Goal: Task Accomplishment & Management: Manage account settings

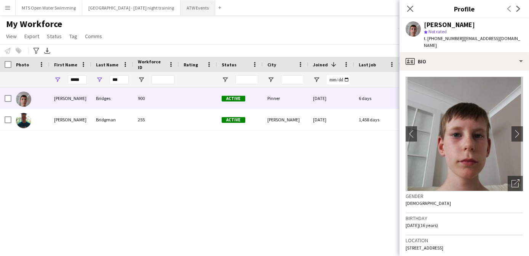
click at [181, 11] on button "ATW Events Close" at bounding box center [198, 7] width 35 height 15
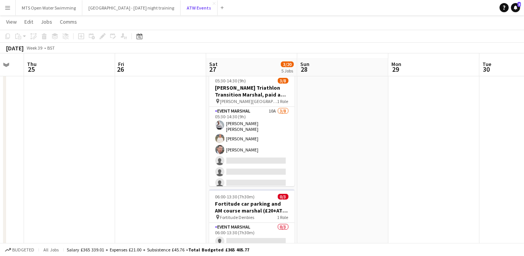
scroll to position [13, 0]
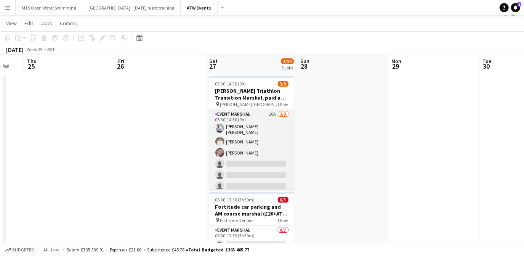
click at [269, 113] on app-card-role "Event Marshal 10A [DATE] 05:30-14:30 (9h) [PERSON_NAME] [PERSON_NAME] [PERSON_N…" at bounding box center [251, 163] width 85 height 106
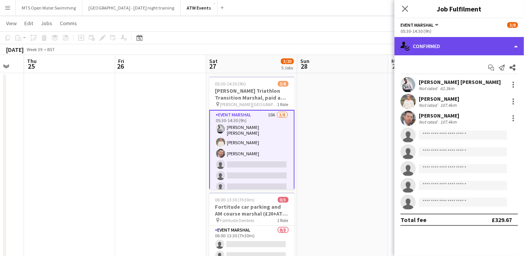
click at [425, 49] on div "single-neutral-actions-check-2 Confirmed" at bounding box center [459, 46] width 130 height 18
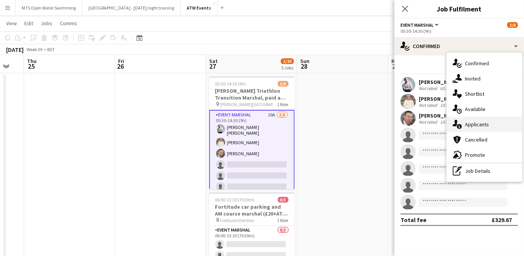
click at [471, 125] on div "single-neutral-actions-information Applicants" at bounding box center [484, 124] width 75 height 15
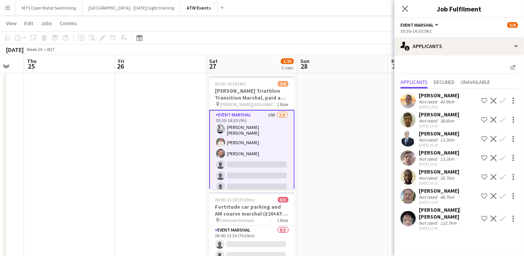
click at [503, 99] on app-icon "Confirm" at bounding box center [503, 101] width 6 height 6
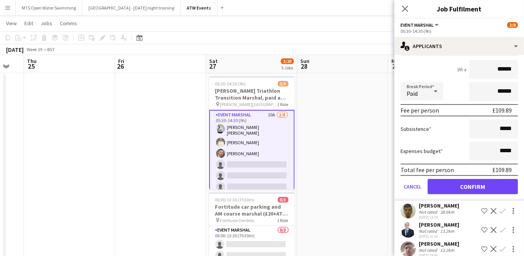
scroll to position [85, 0]
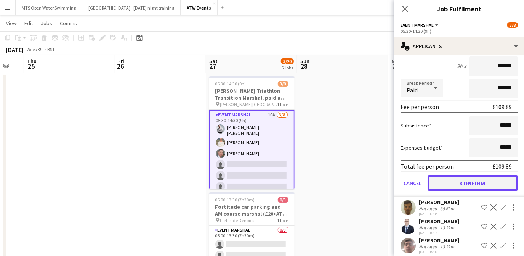
click at [468, 183] on button "Confirm" at bounding box center [473, 182] width 90 height 15
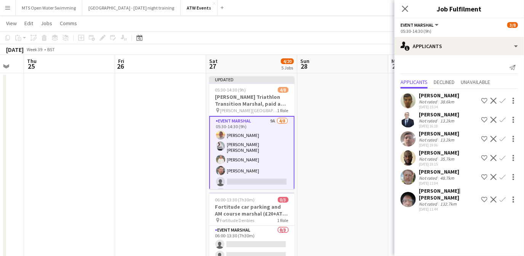
scroll to position [0, 0]
click at [503, 196] on app-icon "Confirm" at bounding box center [503, 199] width 6 height 6
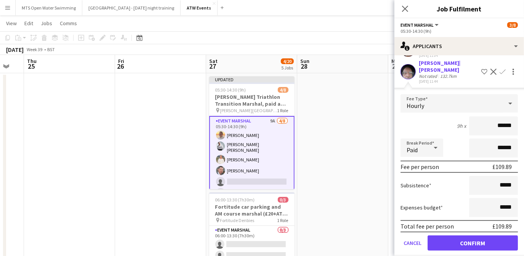
scroll to position [127, 0]
click at [471, 236] on button "Confirm" at bounding box center [473, 243] width 90 height 15
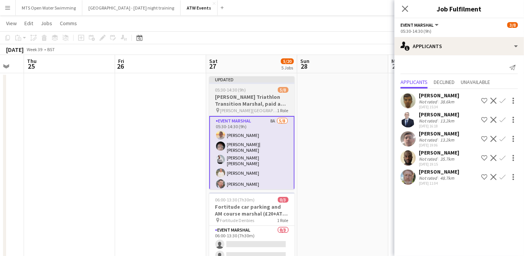
click at [229, 95] on h3 "[PERSON_NAME] Triathlon Transition Marshal, paid at £12.21 per hour (over 21)" at bounding box center [251, 100] width 85 height 14
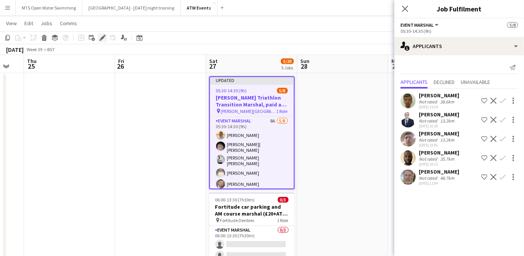
click at [101, 37] on icon "Edit" at bounding box center [102, 38] width 6 height 6
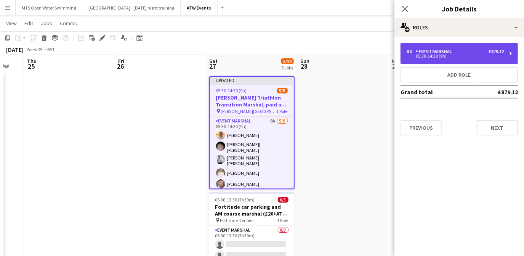
click at [434, 57] on div "05:30-14:30 (9h)" at bounding box center [455, 56] width 97 height 4
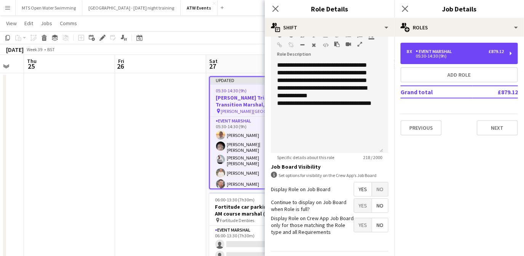
scroll to position [240, 0]
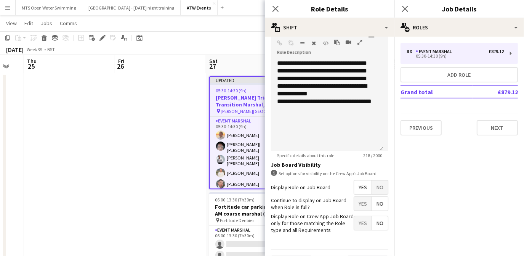
click at [374, 187] on span "No" at bounding box center [380, 187] width 16 height 14
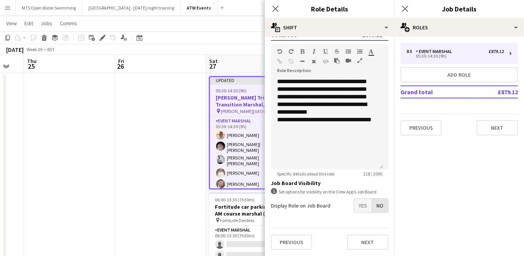
scroll to position [219, 0]
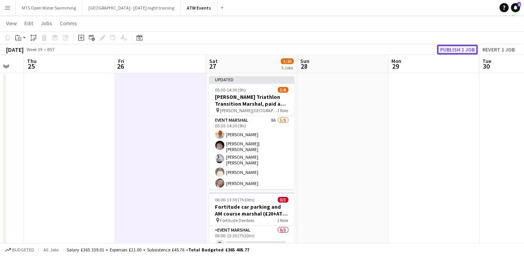
click at [450, 50] on button "Publish 1 job" at bounding box center [457, 50] width 41 height 10
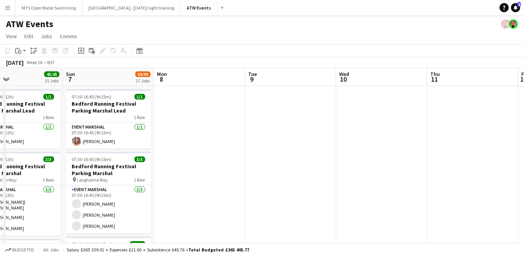
scroll to position [0, 187]
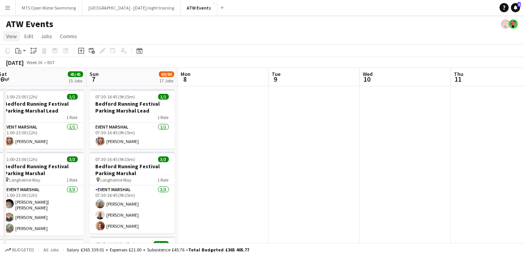
click at [13, 37] on span "View" at bounding box center [11, 36] width 11 height 7
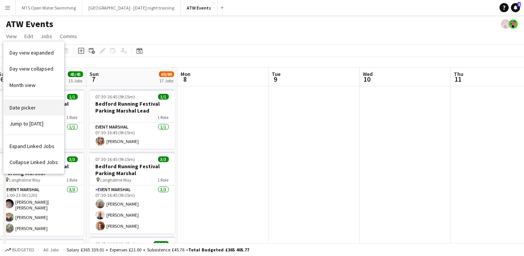
click at [34, 109] on link "Date picker" at bounding box center [33, 107] width 61 height 16
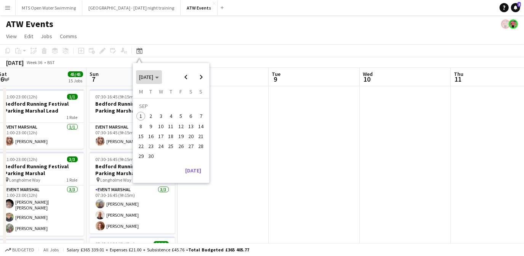
click at [148, 72] on span "Choose month and year" at bounding box center [149, 77] width 26 height 18
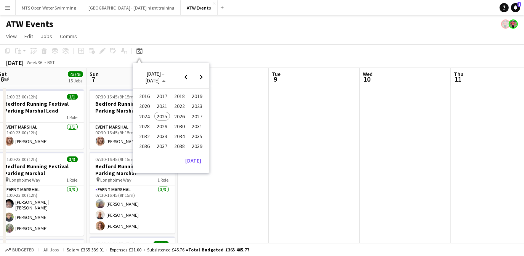
click at [149, 115] on span "2024" at bounding box center [145, 116] width 16 height 9
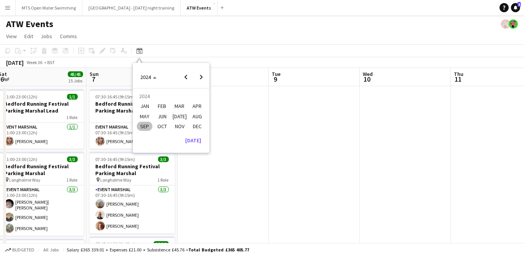
click at [148, 125] on span "SEP" at bounding box center [145, 126] width 16 height 9
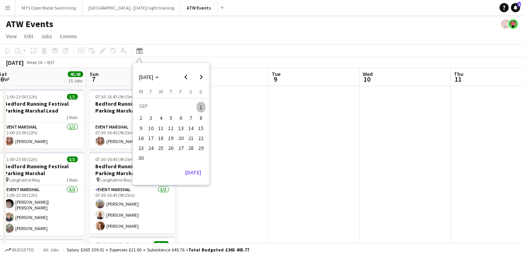
click at [148, 126] on span "10" at bounding box center [150, 127] width 9 height 9
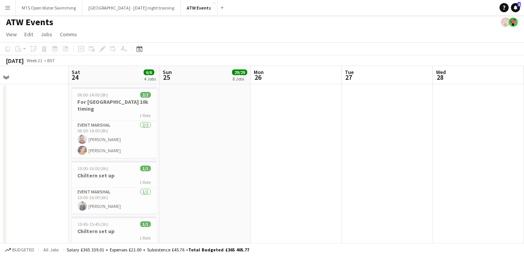
scroll to position [0, 204]
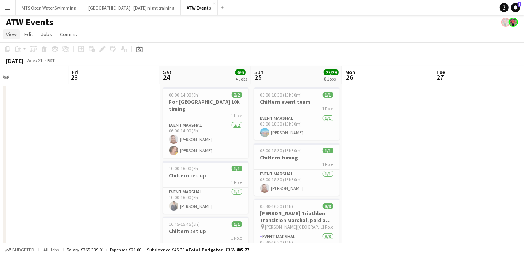
click at [13, 35] on span "View" at bounding box center [11, 34] width 11 height 7
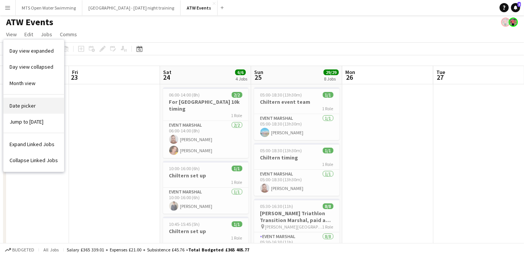
click at [28, 110] on link "Date picker" at bounding box center [33, 106] width 61 height 16
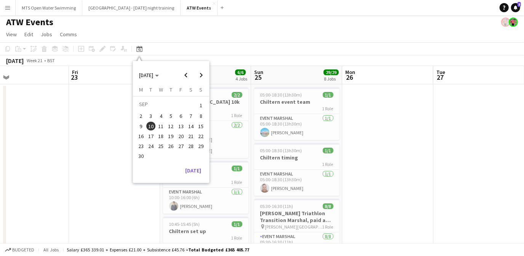
click at [202, 148] on span "29" at bounding box center [201, 145] width 9 height 9
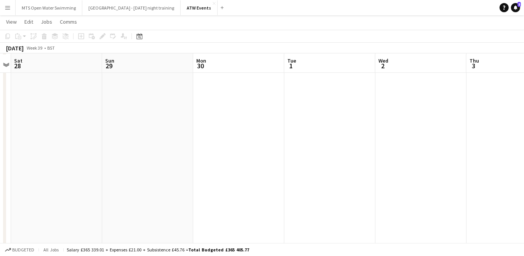
scroll to position [373, 0]
click at [14, 22] on span "View" at bounding box center [11, 21] width 11 height 7
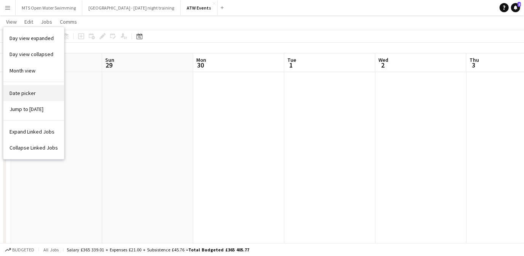
click at [40, 91] on link "Date picker" at bounding box center [33, 93] width 61 height 16
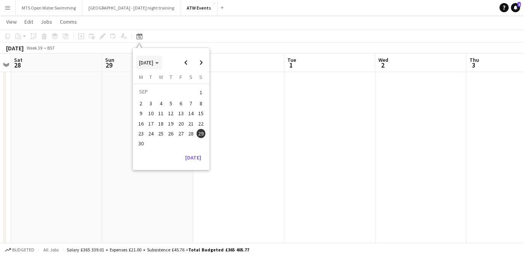
click at [148, 65] on span "[DATE]" at bounding box center [146, 62] width 14 height 7
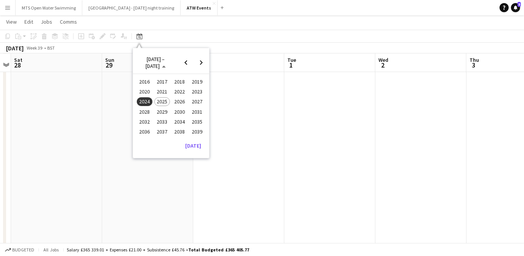
click at [198, 92] on span "2023" at bounding box center [197, 91] width 16 height 9
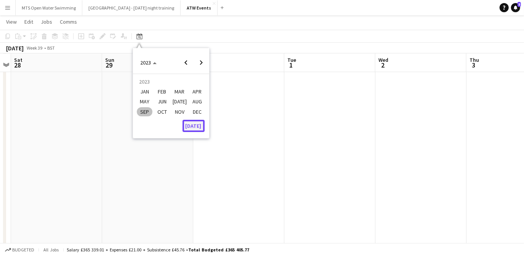
click at [196, 128] on button "[DATE]" at bounding box center [194, 126] width 22 height 12
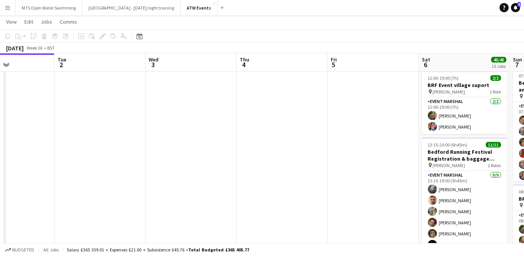
scroll to position [0, 310]
click at [9, 21] on span "View" at bounding box center [11, 21] width 11 height 7
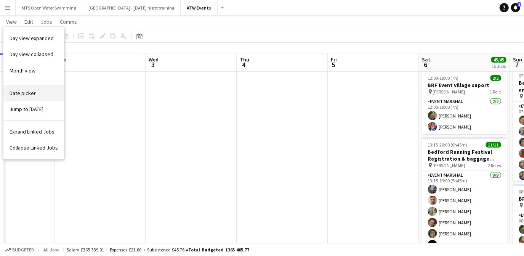
click at [48, 93] on link "Date picker" at bounding box center [33, 93] width 61 height 16
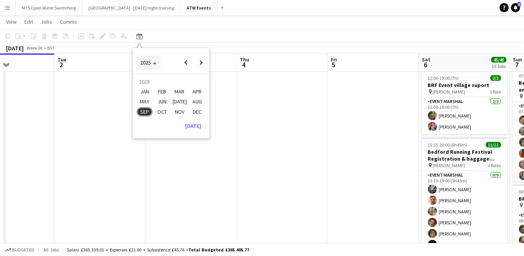
click at [143, 65] on span "2025" at bounding box center [145, 62] width 11 height 7
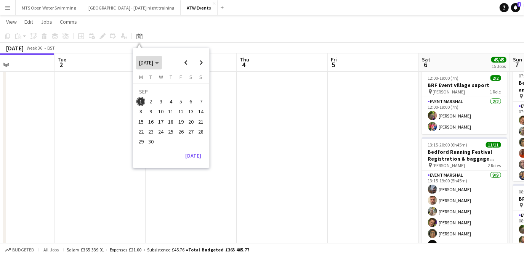
click at [153, 64] on span "[DATE]" at bounding box center [146, 62] width 14 height 7
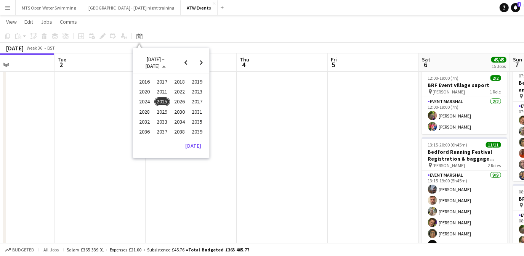
click at [192, 92] on span "2023" at bounding box center [197, 91] width 16 height 9
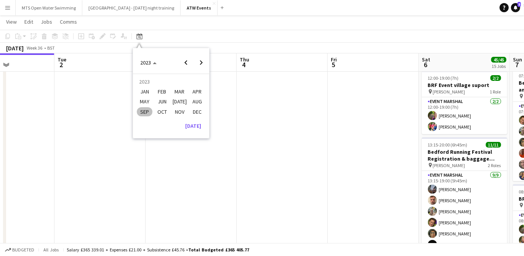
click at [148, 111] on span "SEP" at bounding box center [145, 111] width 16 height 9
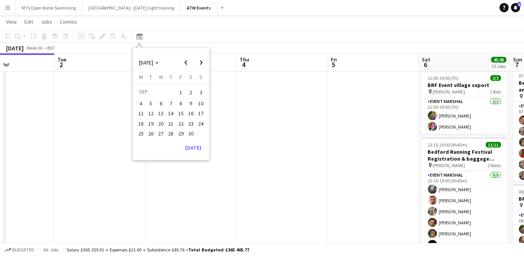
click at [184, 136] on button "29" at bounding box center [181, 133] width 10 height 10
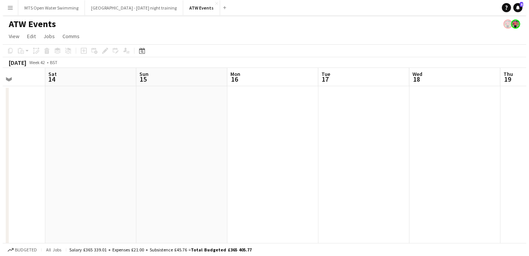
scroll to position [0, 231]
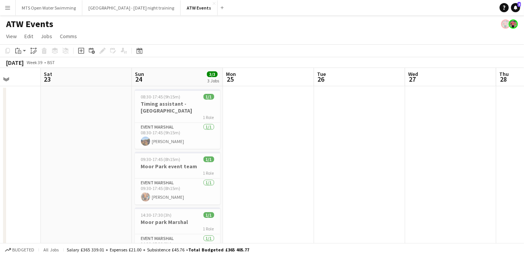
scroll to position [0, 220]
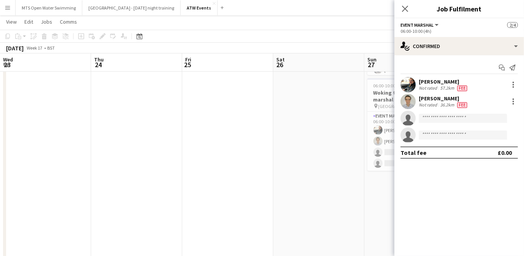
scroll to position [0, 257]
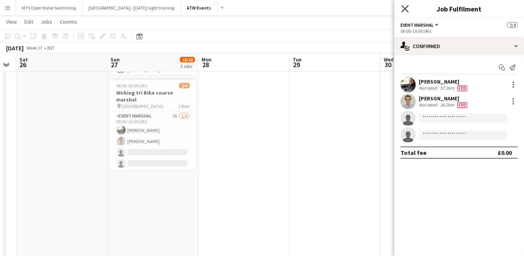
click at [405, 6] on icon "Close pop-in" at bounding box center [404, 8] width 7 height 7
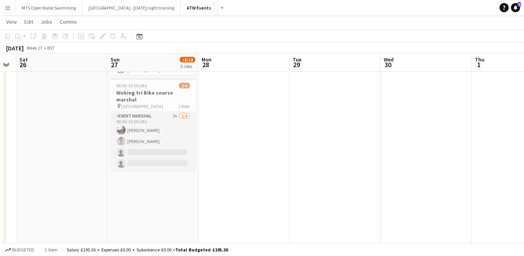
click at [176, 112] on app-card-role "Event Marshal 2A 2/4 06:00-10:00 (4h) Mario Dufourg Glenn Mitchell single-neutr…" at bounding box center [153, 141] width 85 height 59
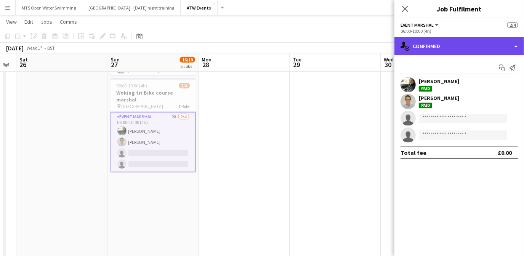
click at [435, 42] on div "single-neutral-actions-check-2 Confirmed" at bounding box center [459, 46] width 130 height 18
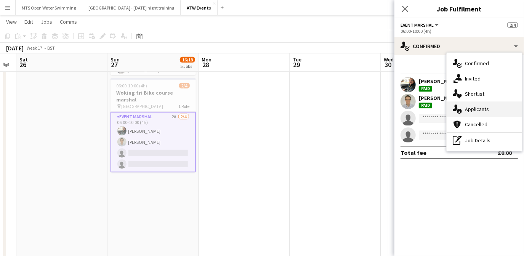
click at [466, 113] on div "single-neutral-actions-information Applicants" at bounding box center [484, 108] width 75 height 15
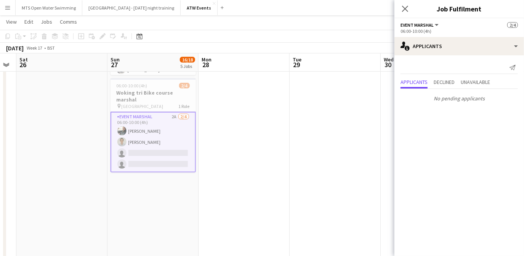
click at [174, 112] on app-card-role "Event Marshal 2A 2/4 06:00-10:00 (4h) Mario Dufourg Glenn Mitchell single-neutr…" at bounding box center [153, 142] width 85 height 61
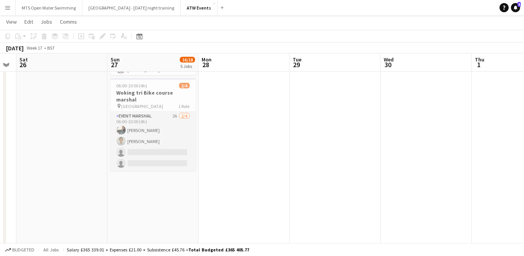
click at [174, 112] on app-card-role "Event Marshal 2A 2/4 06:00-10:00 (4h) Mario Dufourg Glenn Mitchell single-neutr…" at bounding box center [153, 141] width 85 height 59
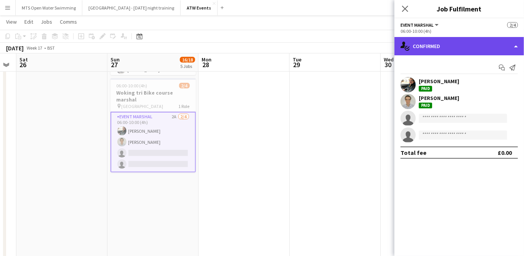
click at [441, 50] on div "single-neutral-actions-check-2 Confirmed" at bounding box center [459, 46] width 130 height 18
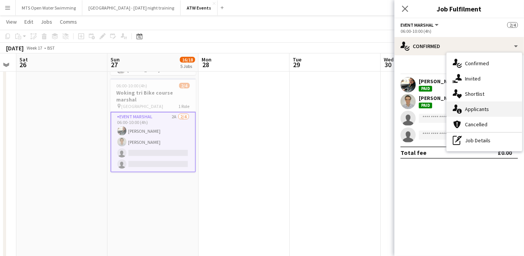
click at [471, 112] on div "single-neutral-actions-information Applicants" at bounding box center [484, 108] width 75 height 15
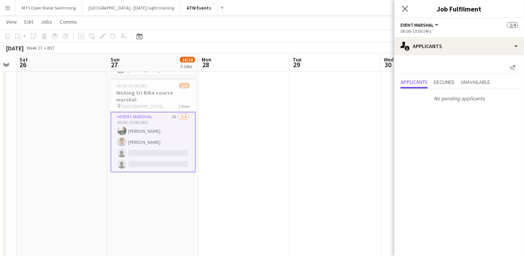
click at [225, 122] on app-date-cell at bounding box center [244, 155] width 91 height 839
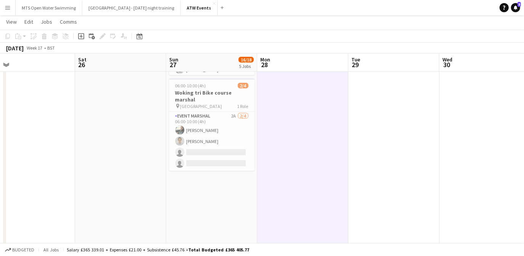
scroll to position [0, 198]
